Goal: Transaction & Acquisition: Purchase product/service

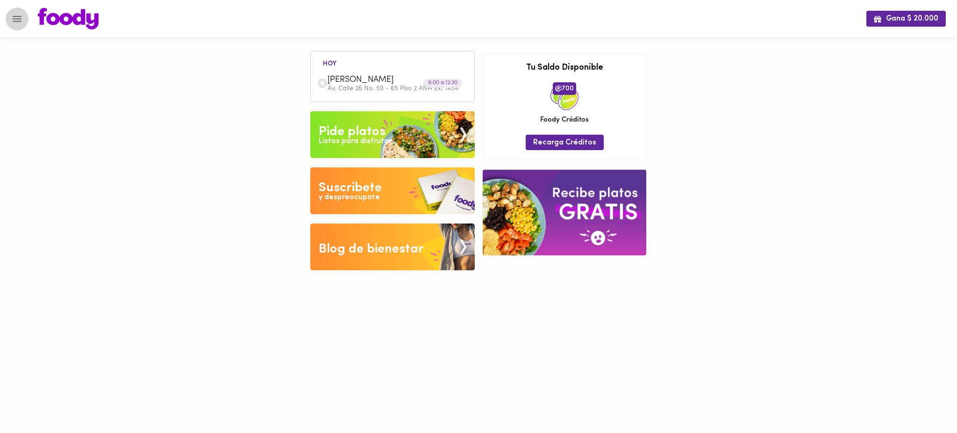
click at [15, 20] on icon "Menu" at bounding box center [17, 19] width 12 height 12
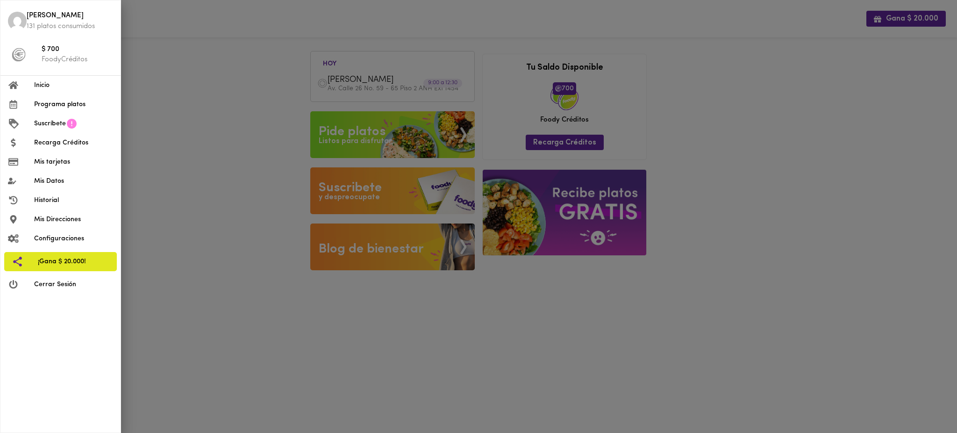
click at [144, 133] on div at bounding box center [478, 216] width 957 height 433
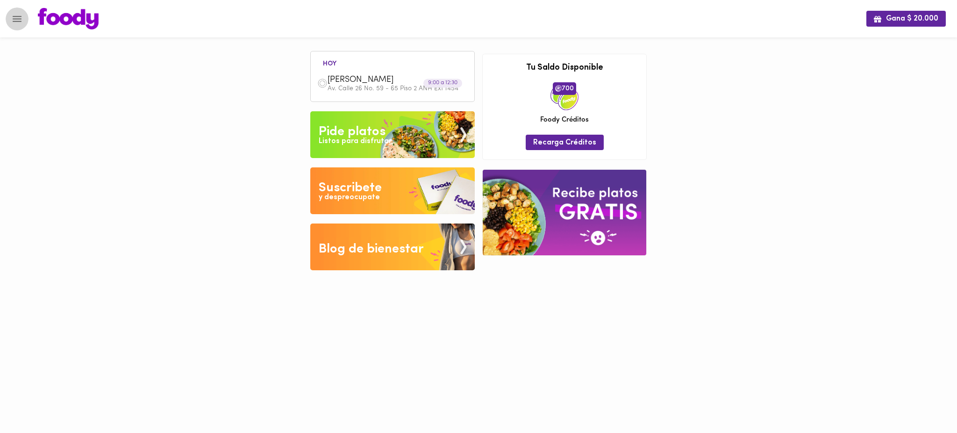
click at [18, 21] on icon "Menu" at bounding box center [17, 19] width 9 height 6
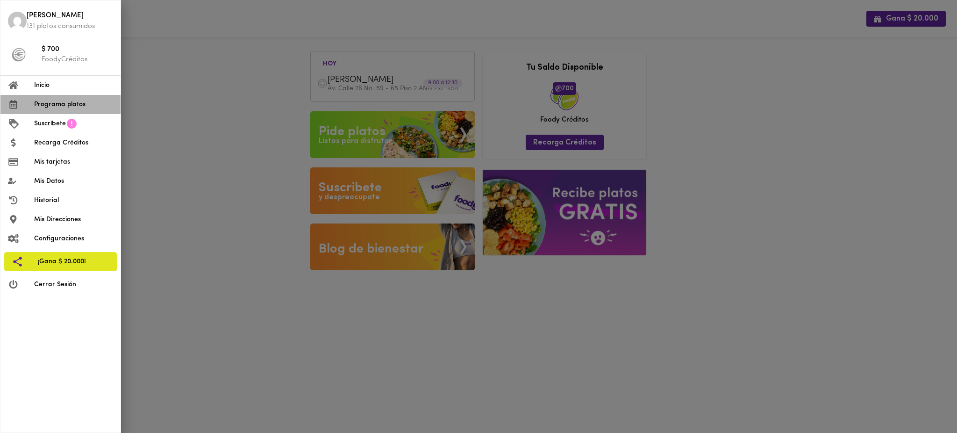
click at [71, 104] on span "Programa platos" at bounding box center [73, 105] width 79 height 10
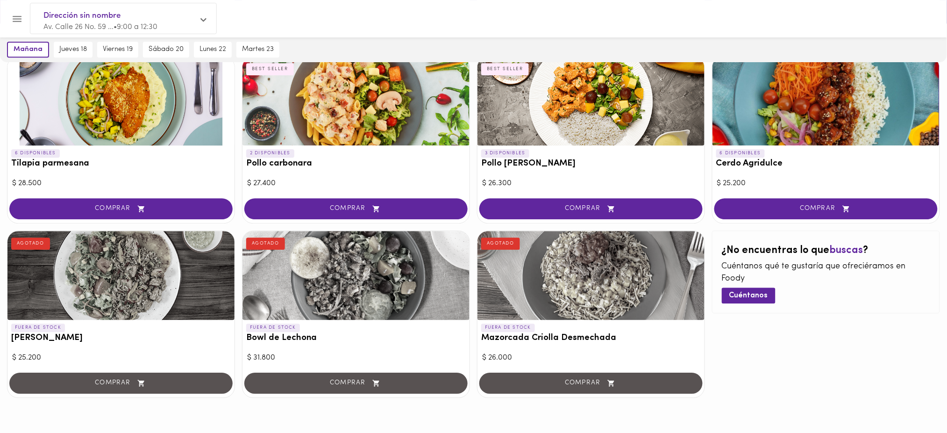
scroll to position [787, 0]
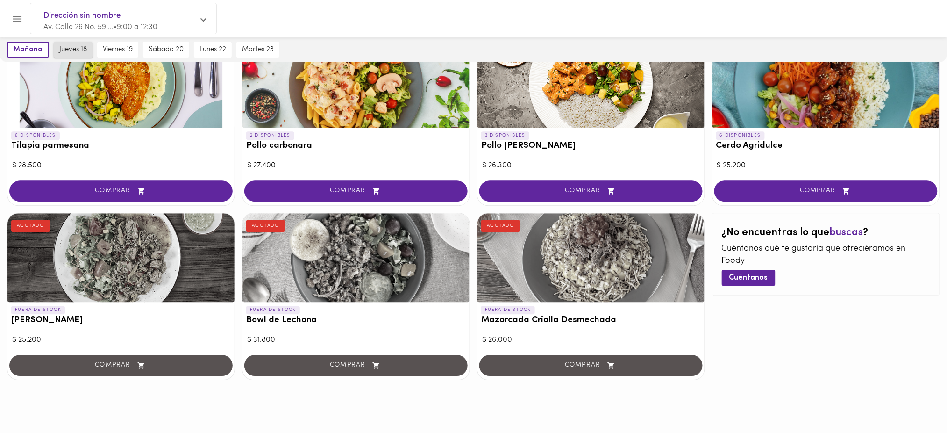
click at [62, 47] on span "jueves 18" at bounding box center [73, 49] width 28 height 8
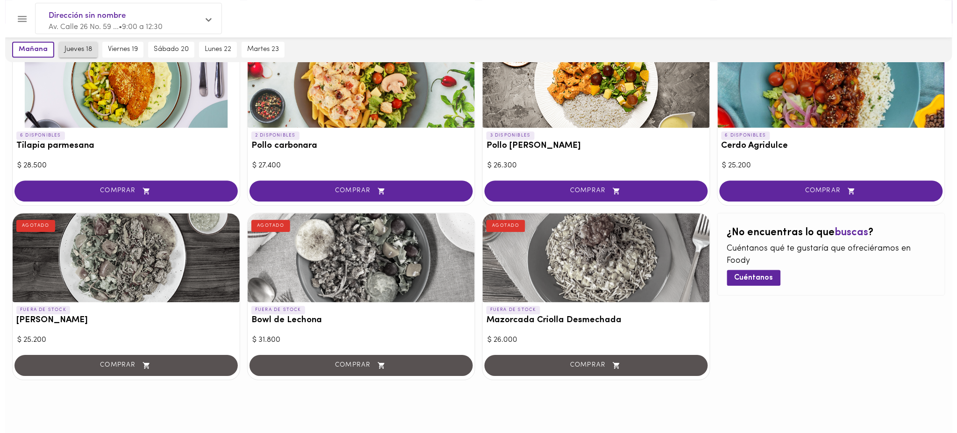
scroll to position [0, 0]
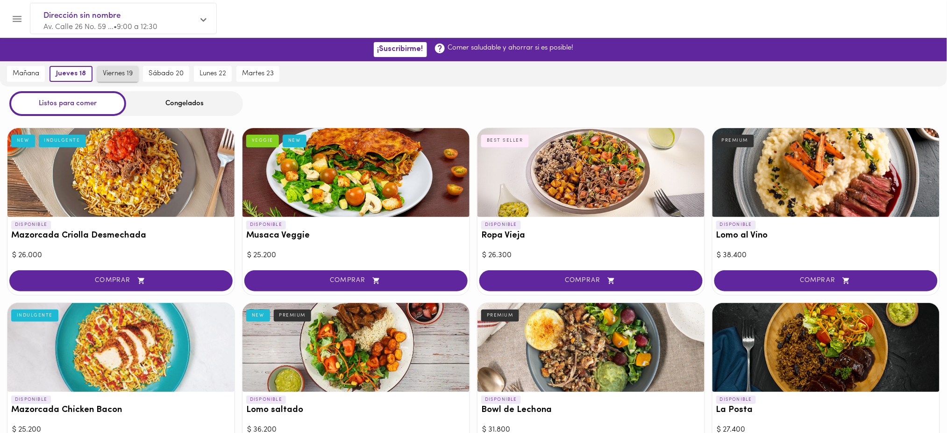
click at [107, 79] on button "viernes 19" at bounding box center [117, 74] width 41 height 16
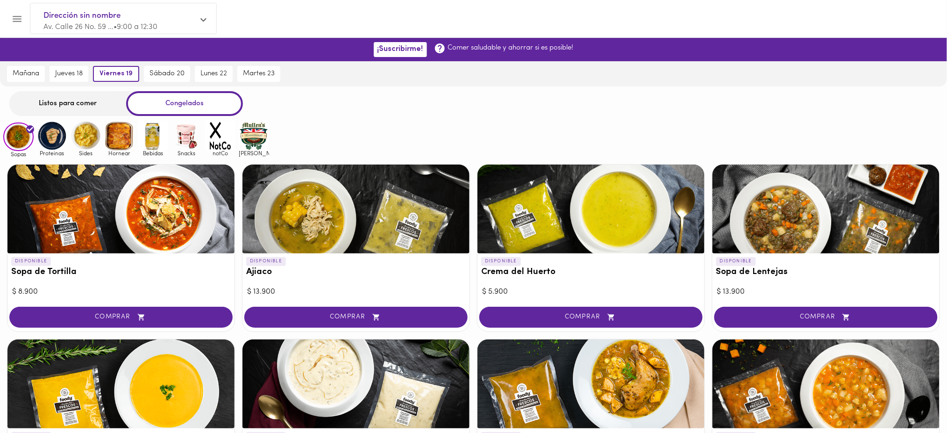
click at [70, 102] on div "Listos para comer" at bounding box center [67, 103] width 117 height 25
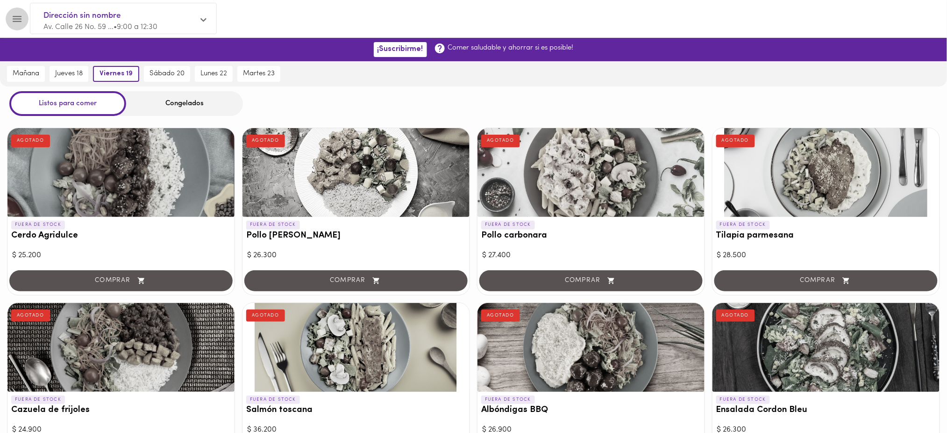
click at [16, 21] on icon "Menu" at bounding box center [17, 19] width 12 height 12
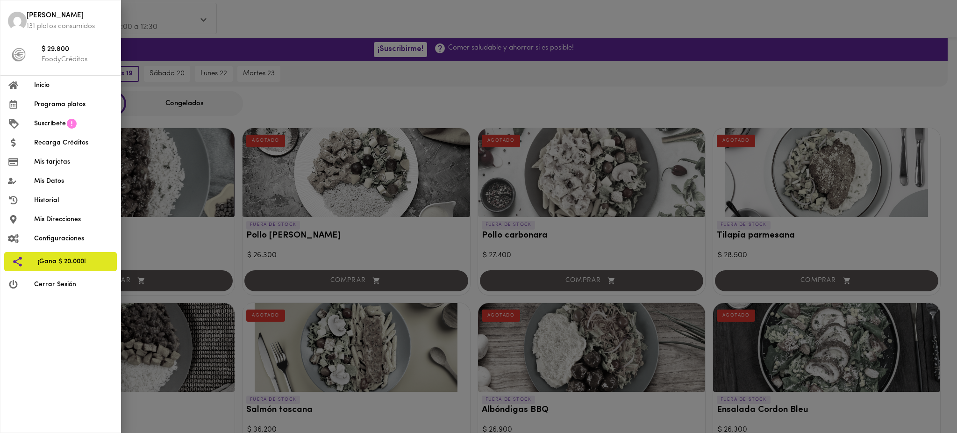
click at [50, 89] on span "Inicio" at bounding box center [73, 85] width 79 height 10
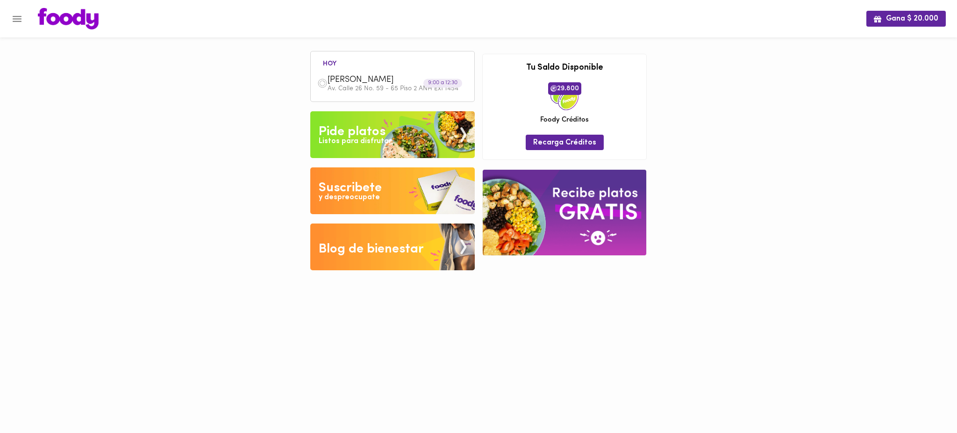
click at [19, 18] on icon "Menu" at bounding box center [17, 19] width 12 height 12
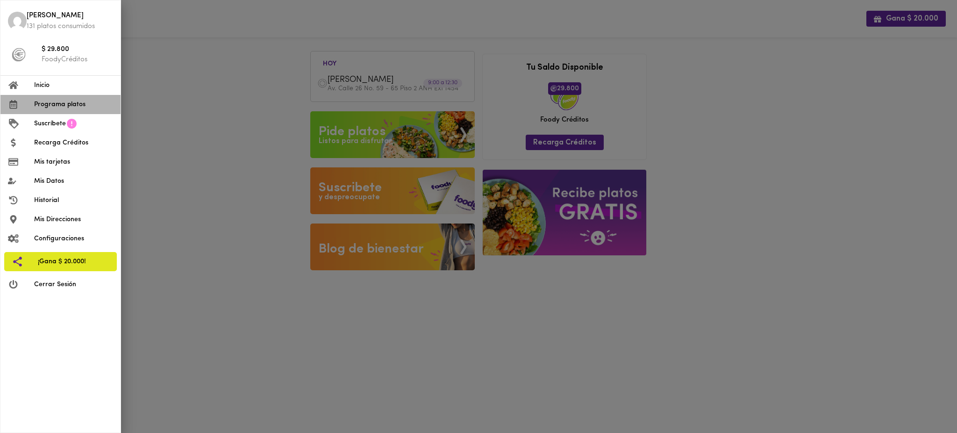
click at [61, 107] on span "Programa platos" at bounding box center [73, 105] width 79 height 10
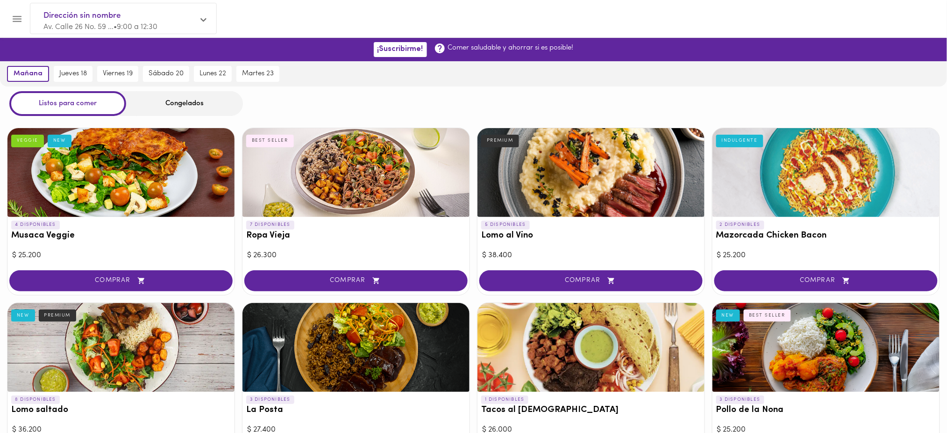
click at [179, 104] on div "Congelados" at bounding box center [184, 103] width 117 height 25
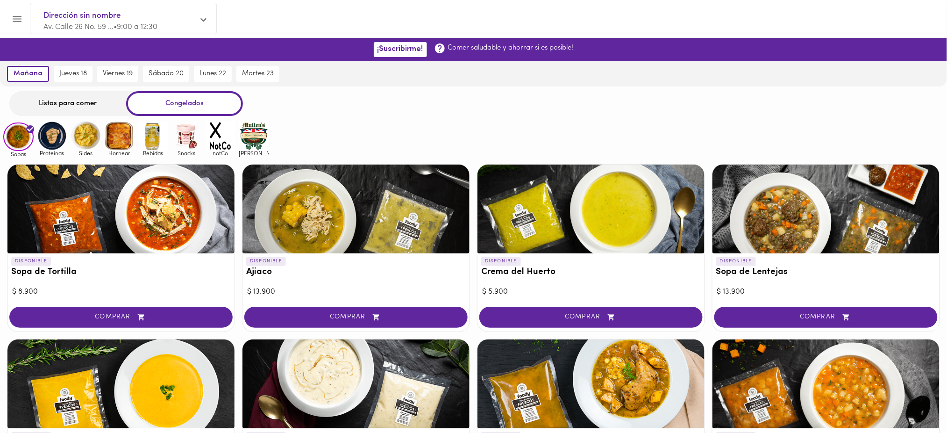
click at [53, 138] on img at bounding box center [52, 136] width 30 height 30
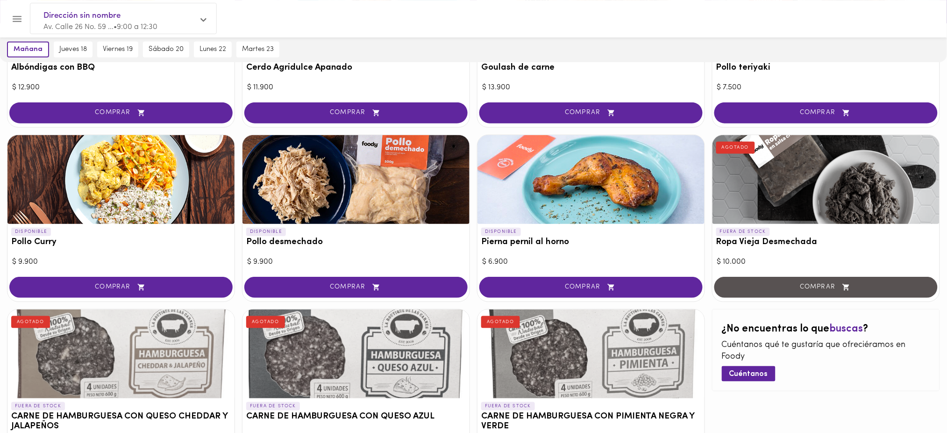
scroll to position [213, 0]
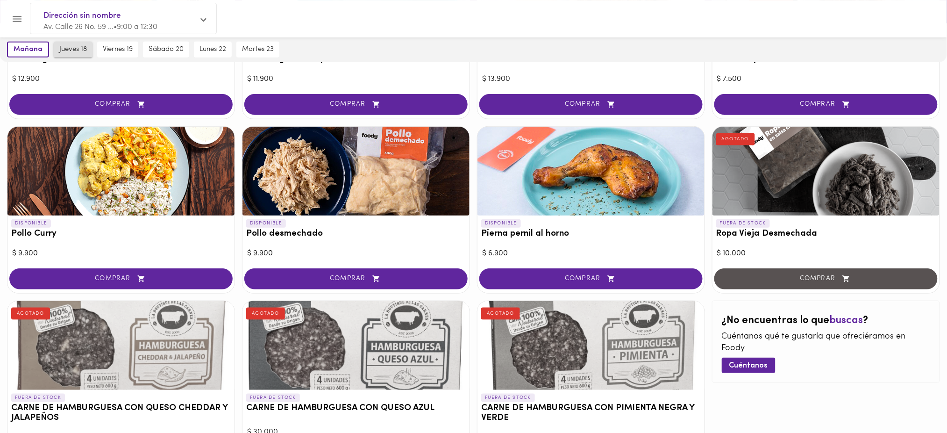
click at [68, 51] on span "jueves 18" at bounding box center [73, 49] width 28 height 8
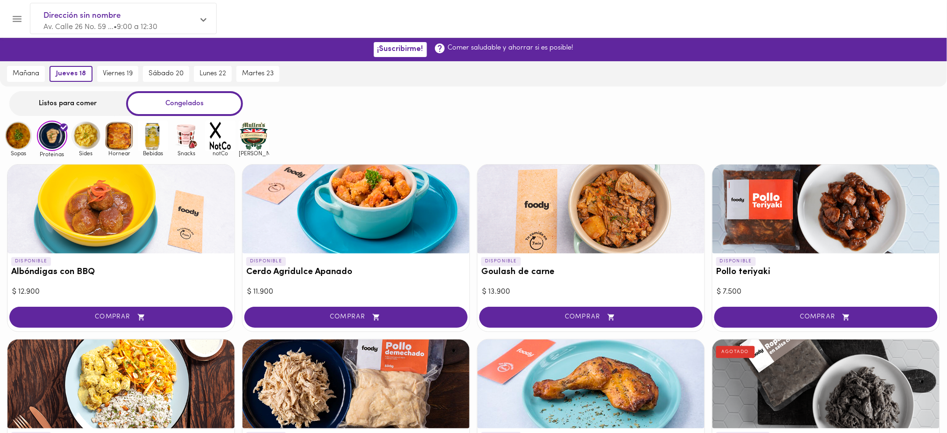
click at [107, 104] on div "Listos para comer" at bounding box center [67, 103] width 117 height 25
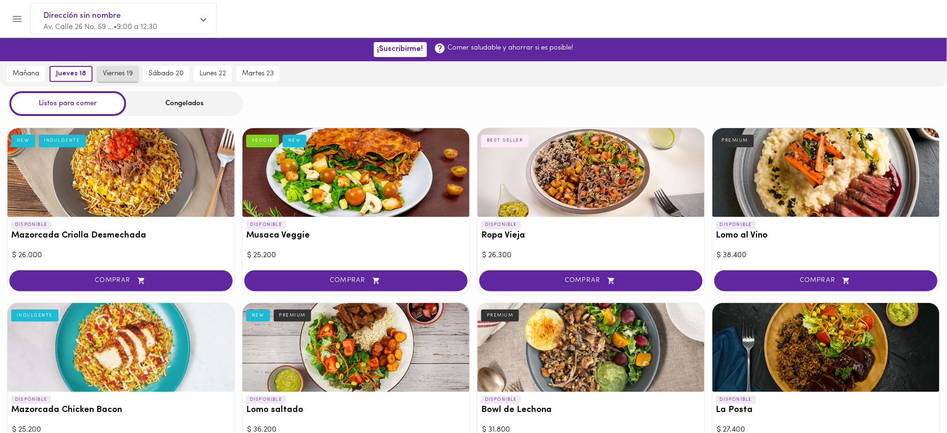
click at [118, 68] on button "viernes 19" at bounding box center [117, 74] width 41 height 16
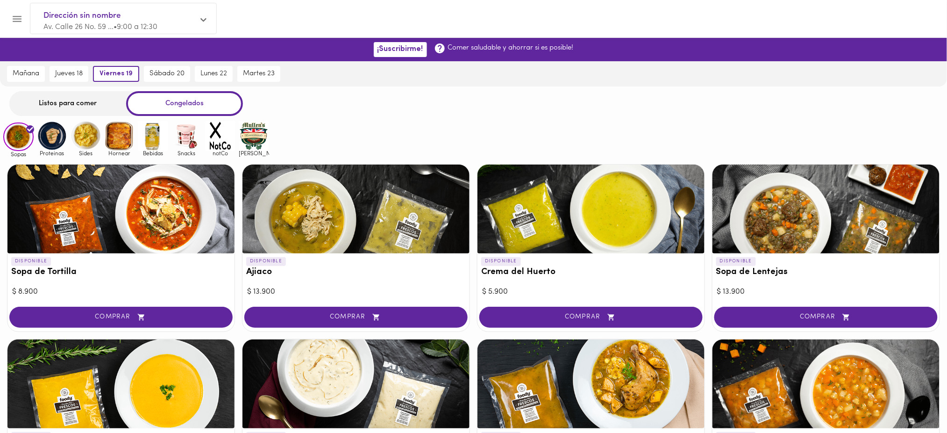
click at [83, 103] on div "Listos para comer" at bounding box center [67, 103] width 117 height 25
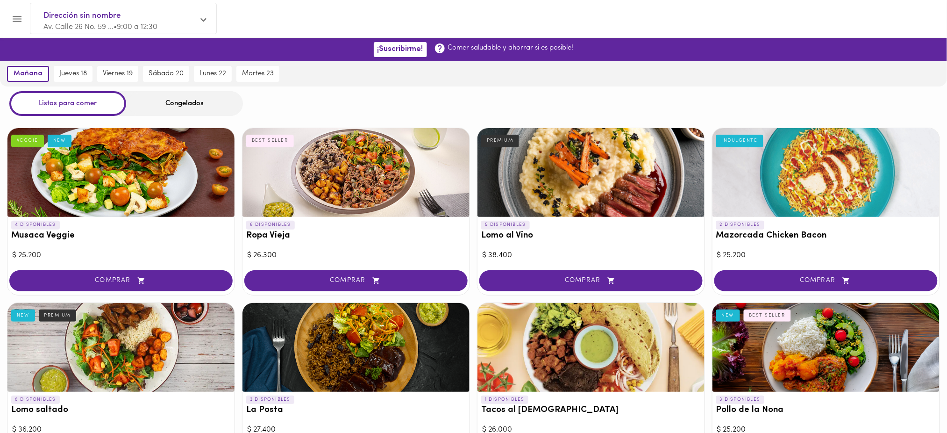
click at [79, 71] on span "jueves 18" at bounding box center [73, 74] width 28 height 8
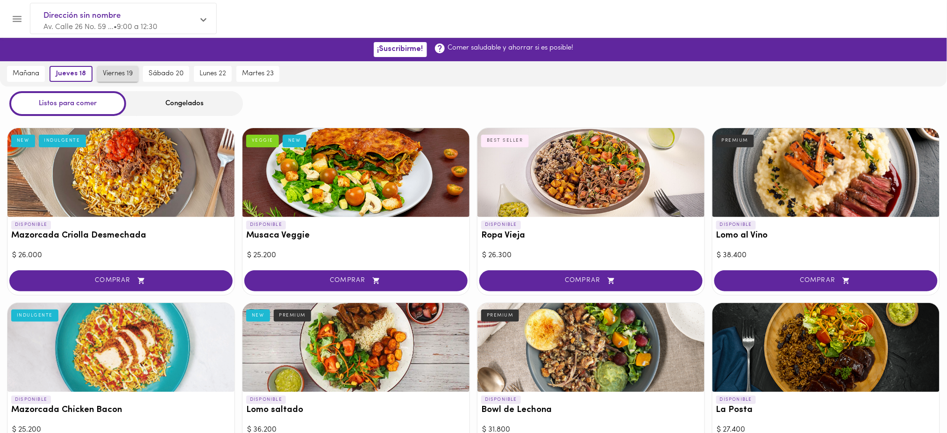
click at [123, 71] on span "viernes 19" at bounding box center [118, 74] width 30 height 8
click at [163, 71] on span "sábado 20" at bounding box center [167, 74] width 35 height 8
click at [214, 68] on button "lunes 22" at bounding box center [212, 74] width 38 height 16
click at [9, 22] on button "Menu" at bounding box center [17, 18] width 23 height 23
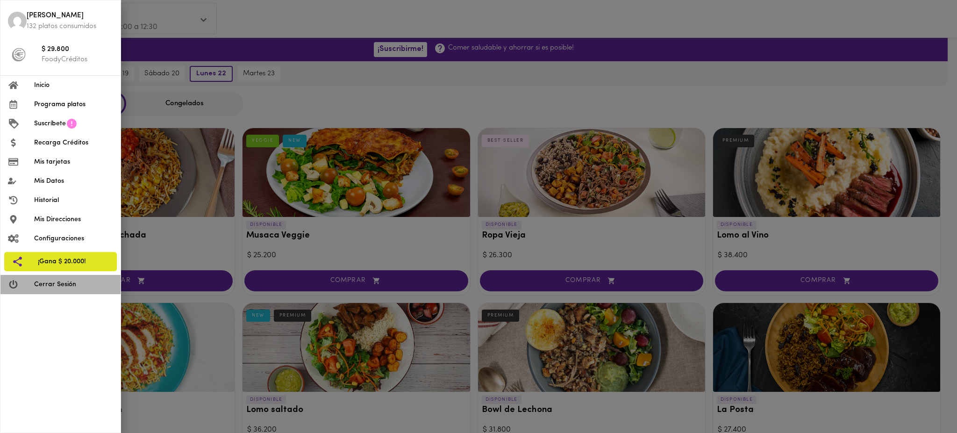
click at [73, 288] on span "Cerrar Sesión" at bounding box center [73, 284] width 79 height 10
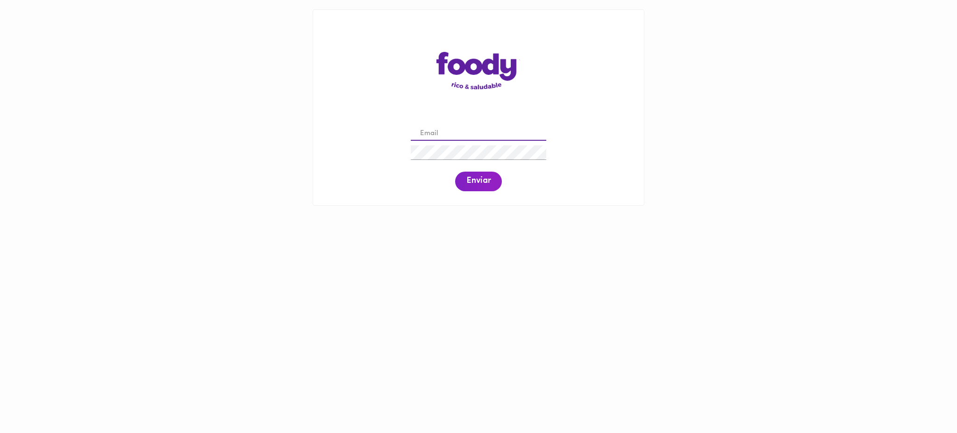
click at [453, 133] on input "email" at bounding box center [479, 134] width 136 height 14
type input "rociolastra931@gmail.com"
click at [465, 185] on button "Enviar" at bounding box center [478, 181] width 47 height 20
